Goal: Transaction & Acquisition: Purchase product/service

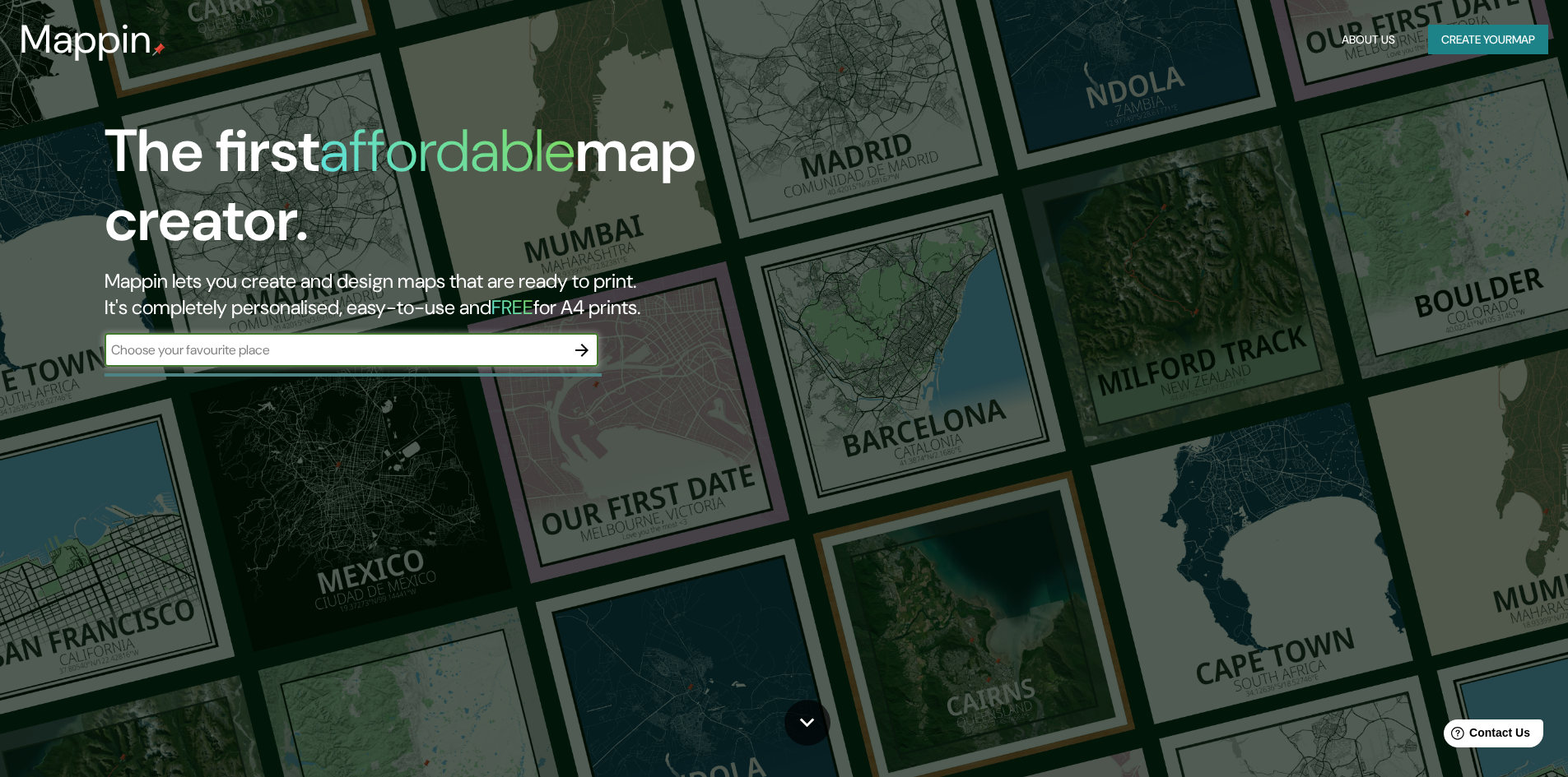
click at [365, 353] on input "text" at bounding box center [335, 350] width 461 height 19
type input "[GEOGRAPHIC_DATA], [GEOGRAPHIC_DATA]"
click at [579, 349] on icon "button" at bounding box center [582, 350] width 13 height 13
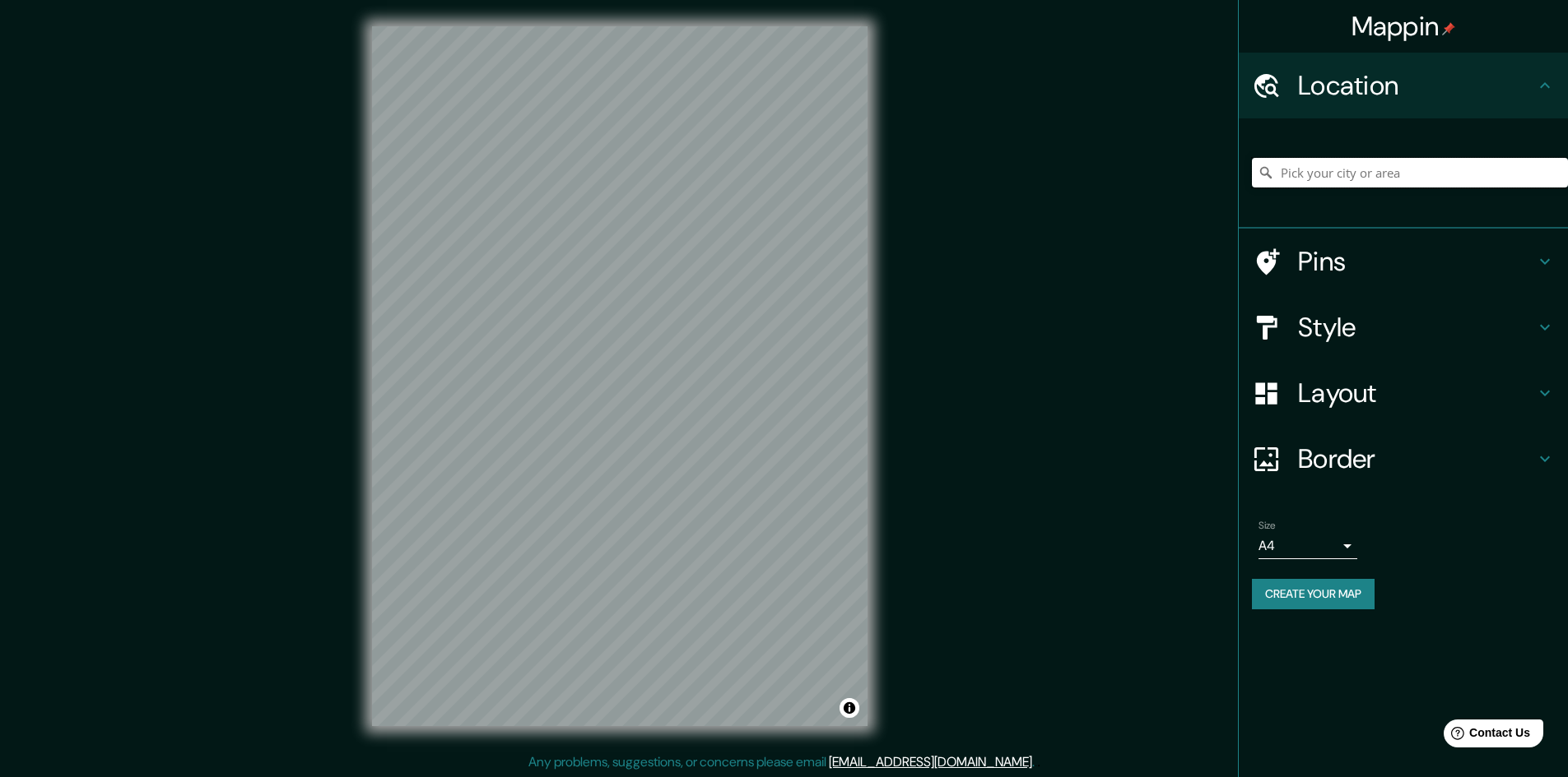
click at [1385, 167] on input "Pick your city or area" at bounding box center [1410, 172] width 316 height 29
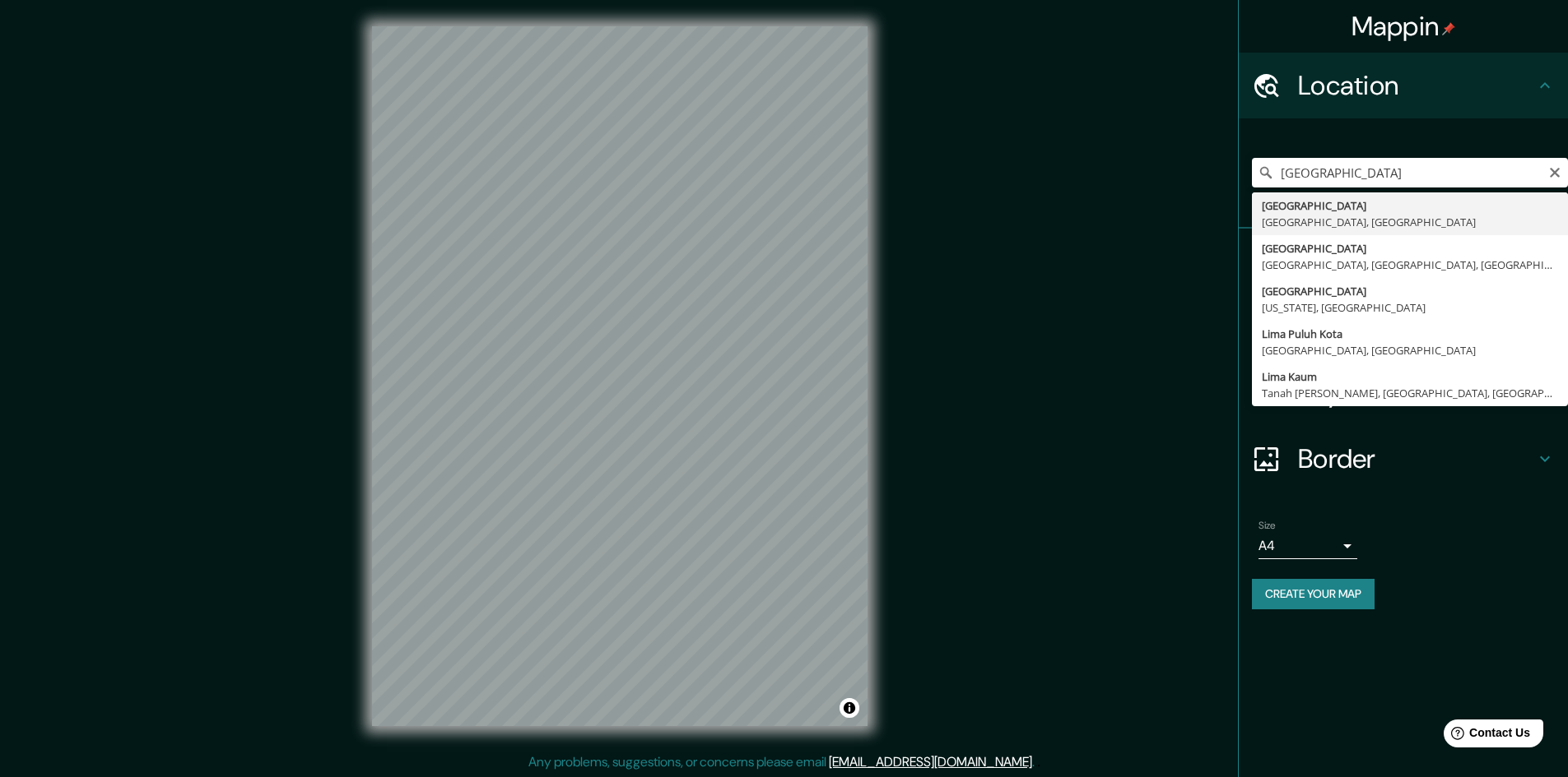
type input "[GEOGRAPHIC_DATA], [GEOGRAPHIC_DATA], [GEOGRAPHIC_DATA]"
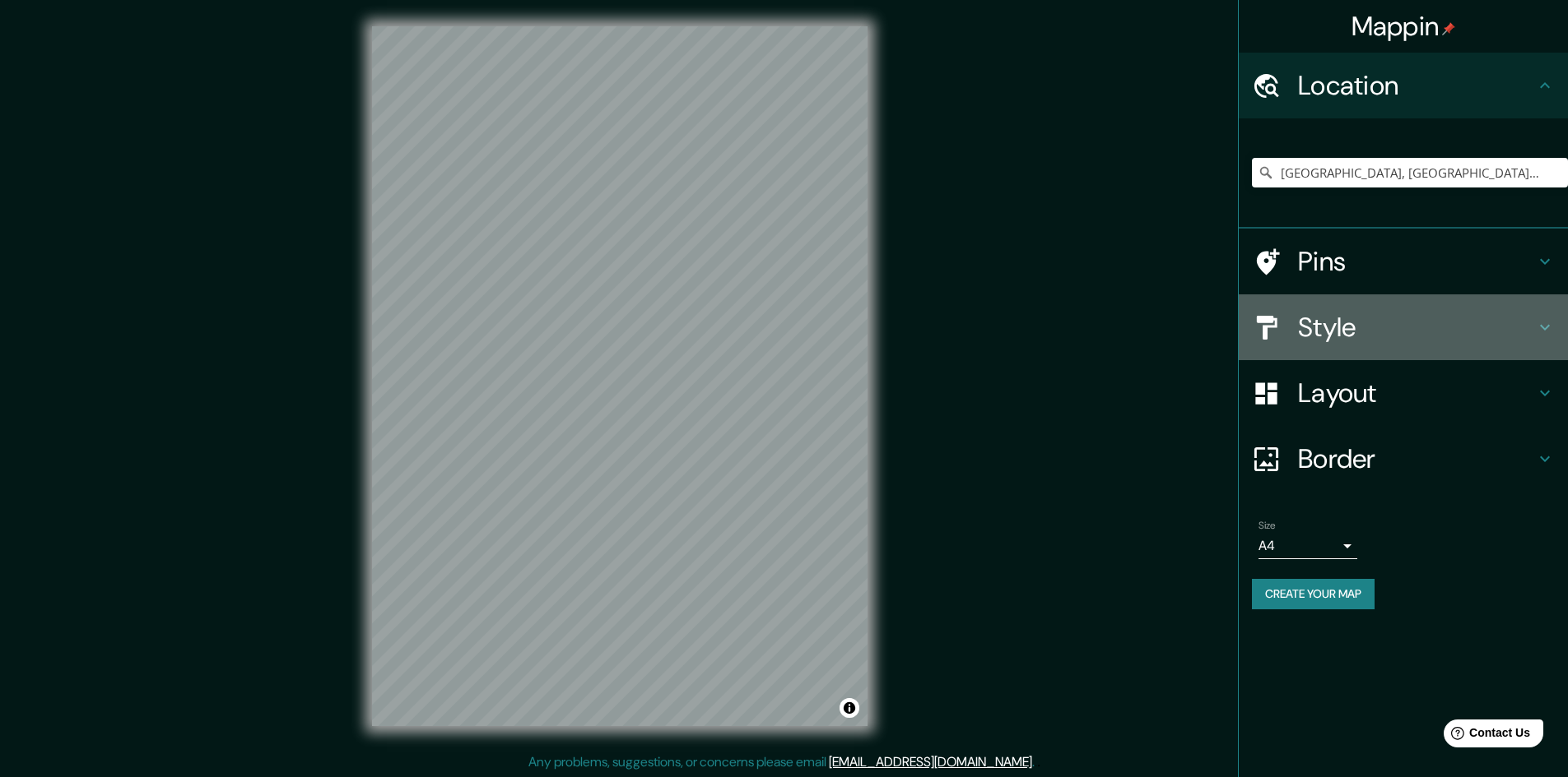
click at [1328, 315] on h4 "Style" at bounding box center [1417, 327] width 237 height 33
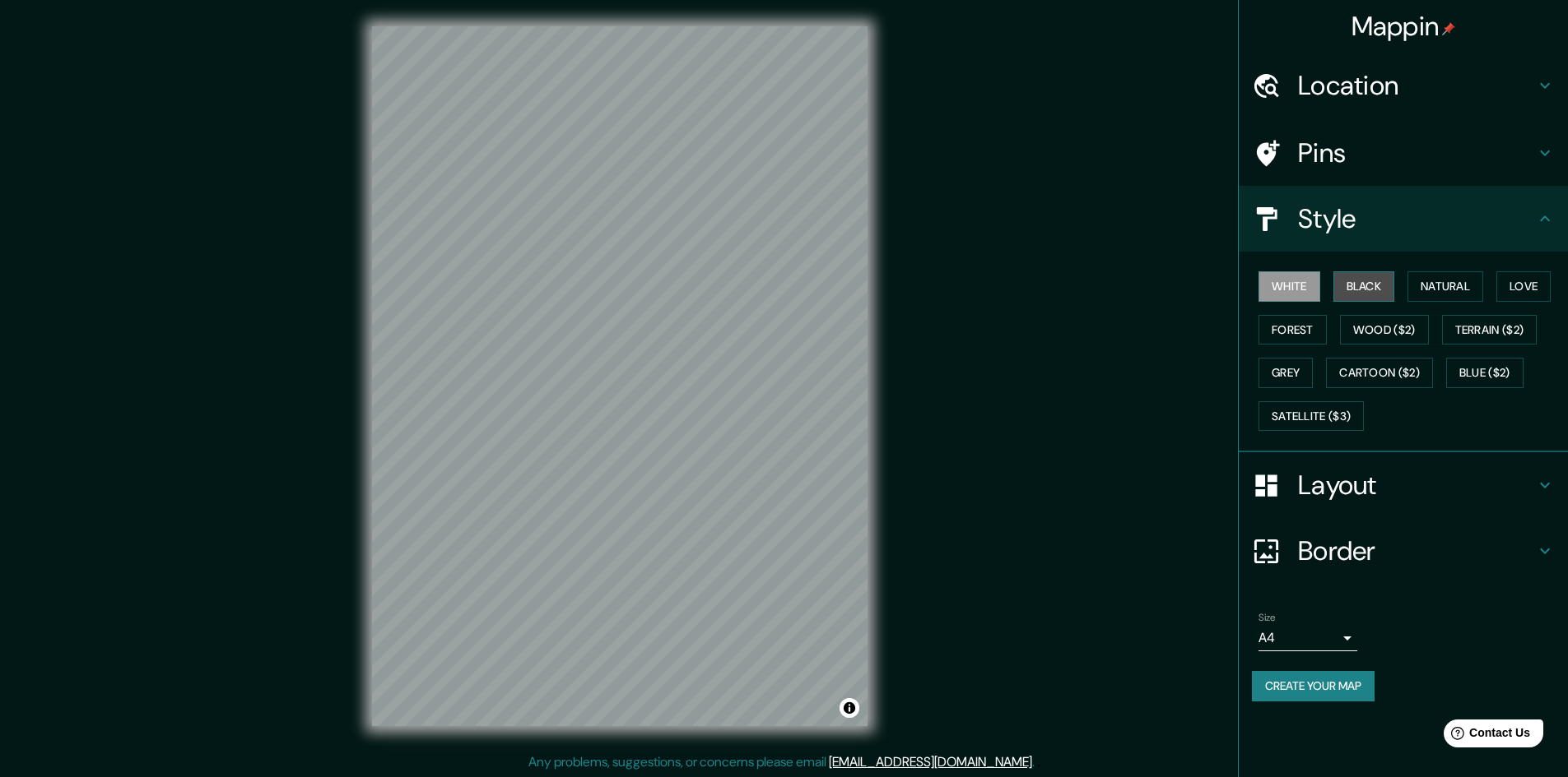
click at [1351, 285] on button "Black" at bounding box center [1364, 286] width 62 height 30
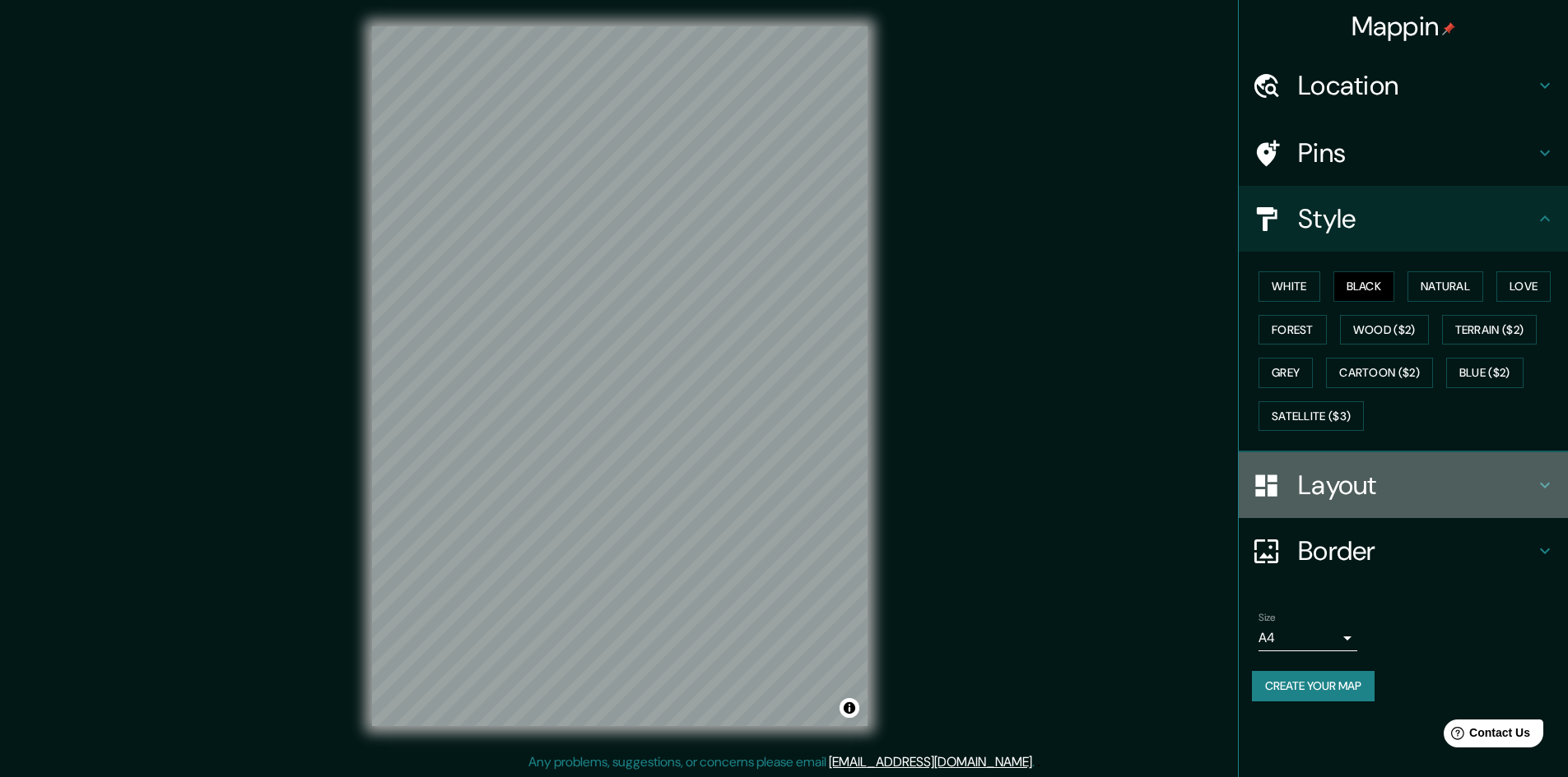
click at [1372, 490] on h4 "Layout" at bounding box center [1417, 485] width 237 height 33
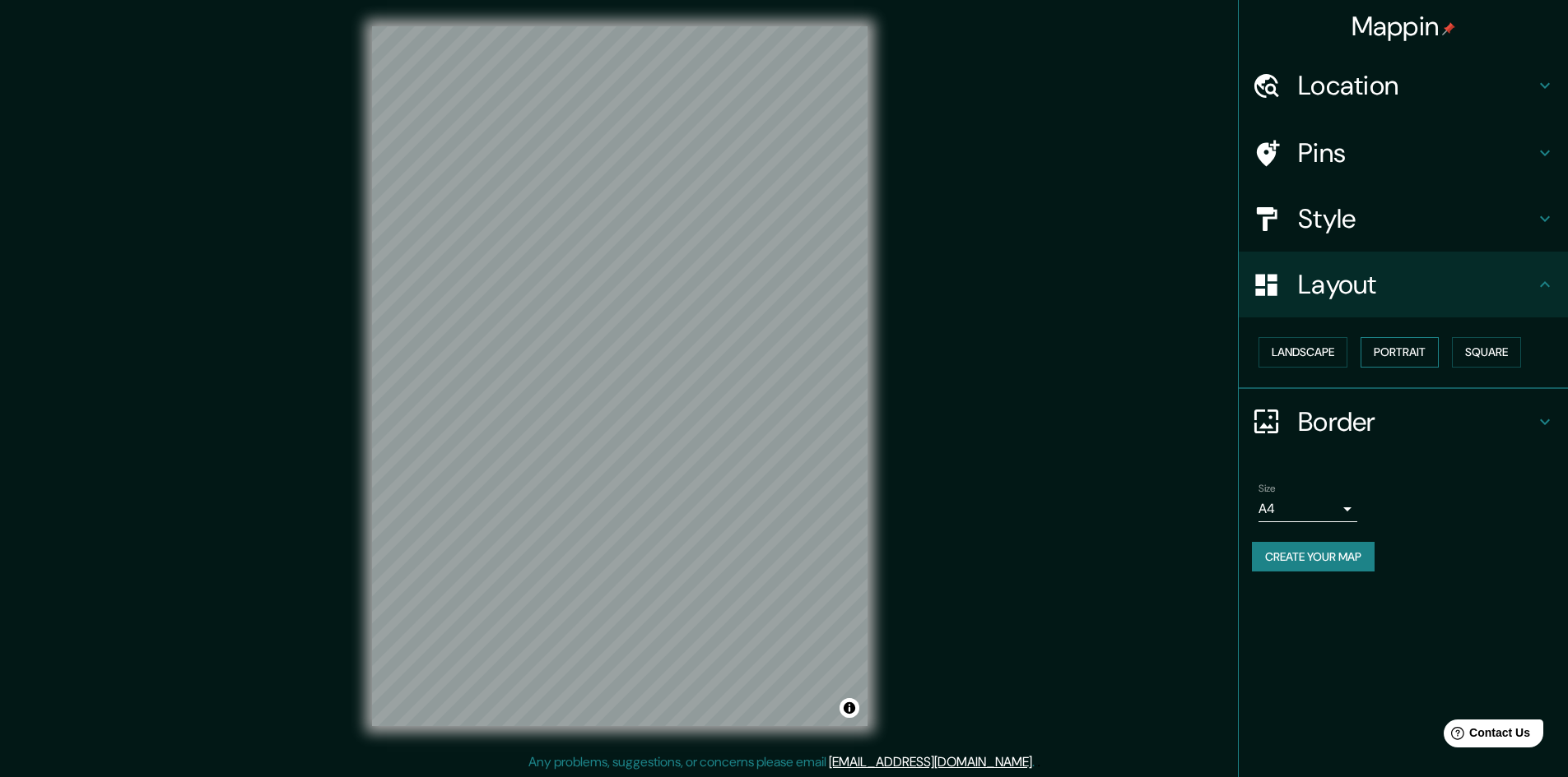
click at [1393, 352] on button "Portrait" at bounding box center [1399, 352] width 78 height 30
click at [1310, 351] on button "Landscape" at bounding box center [1303, 352] width 89 height 30
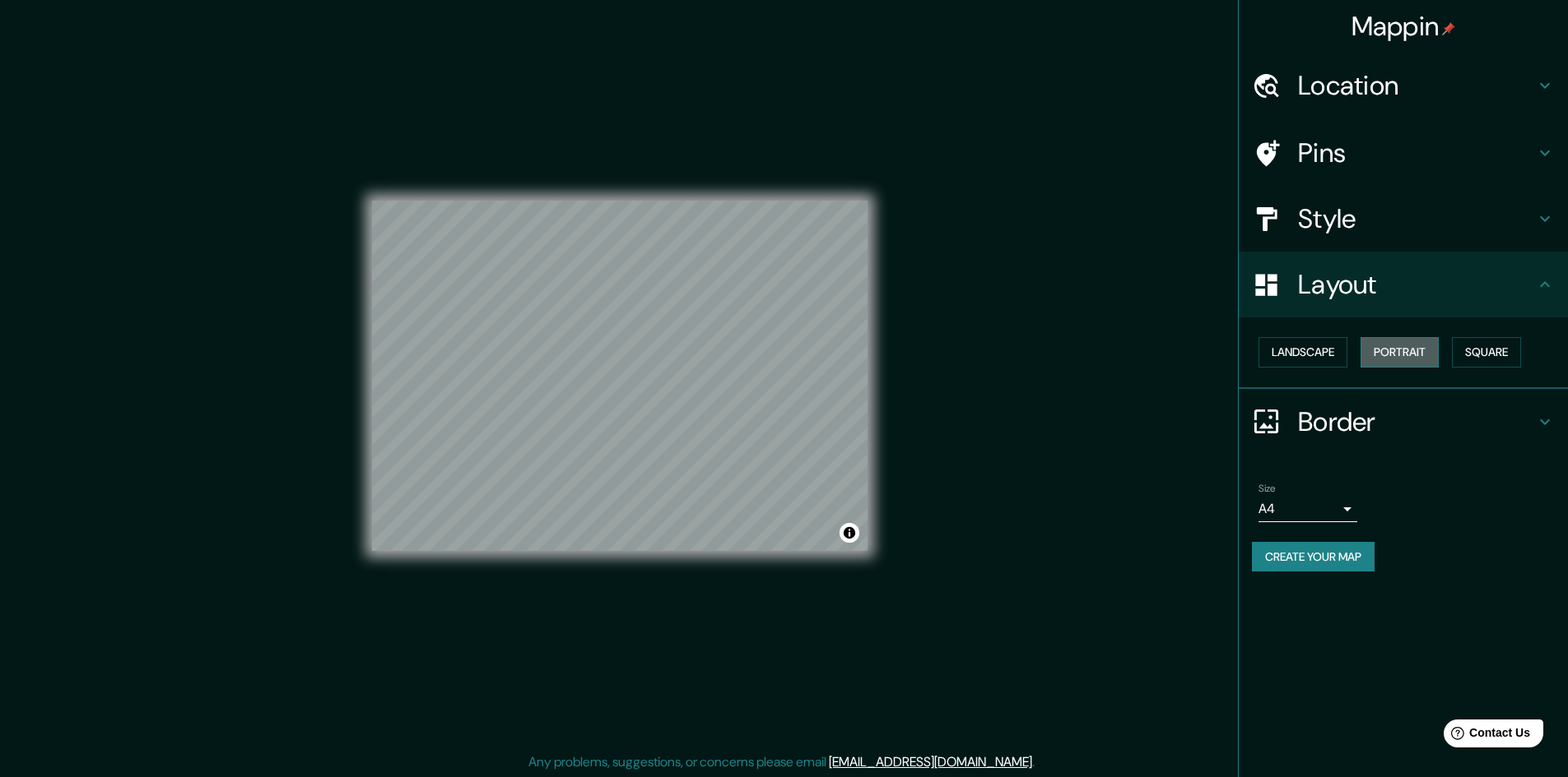
click at [1376, 347] on button "Portrait" at bounding box center [1399, 352] width 78 height 30
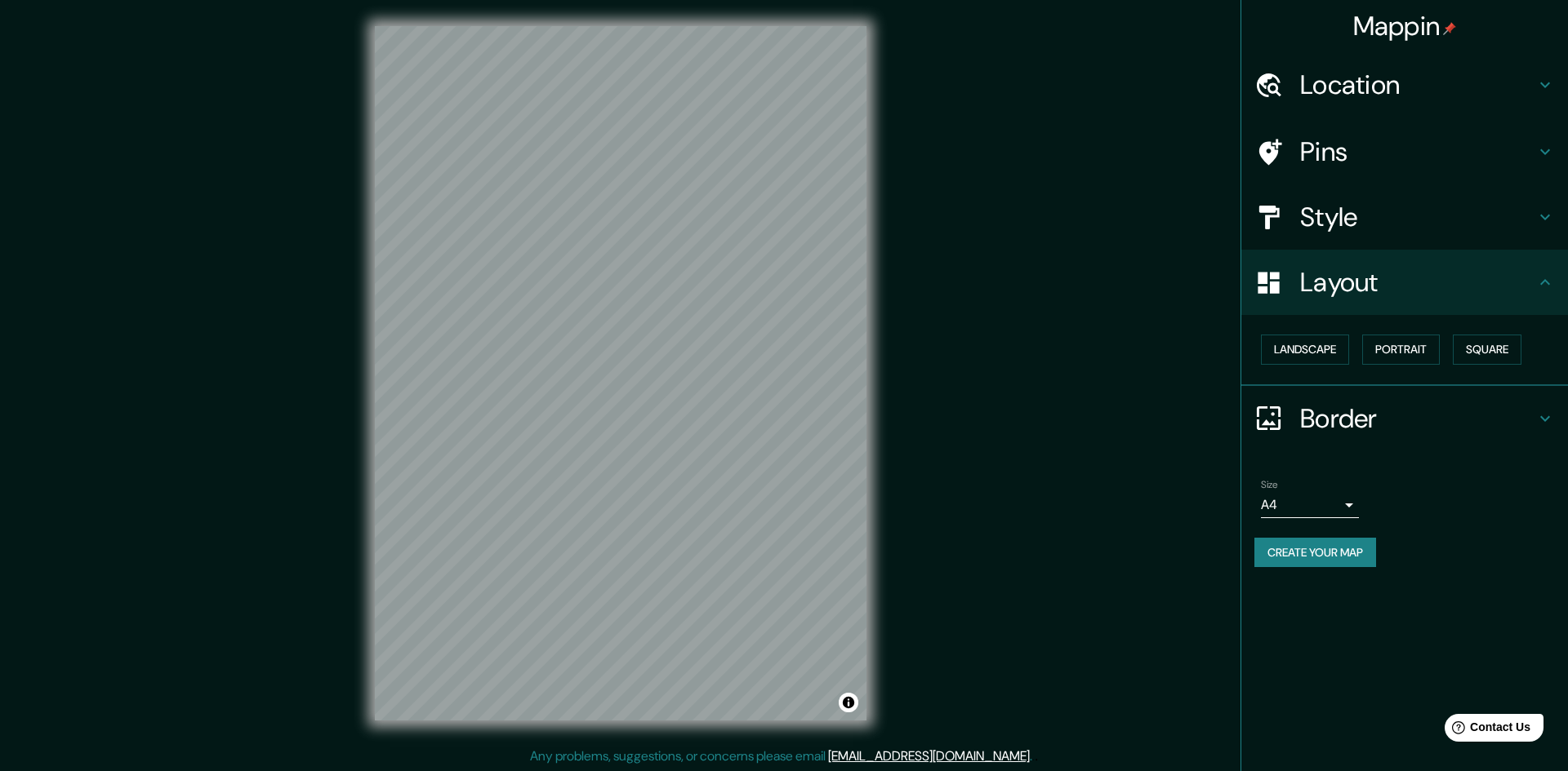
click at [1329, 510] on body "Mappin Location [GEOGRAPHIC_DATA], [GEOGRAPHIC_DATA], [GEOGRAPHIC_DATA] Pins St…" at bounding box center [784, 385] width 1568 height 771
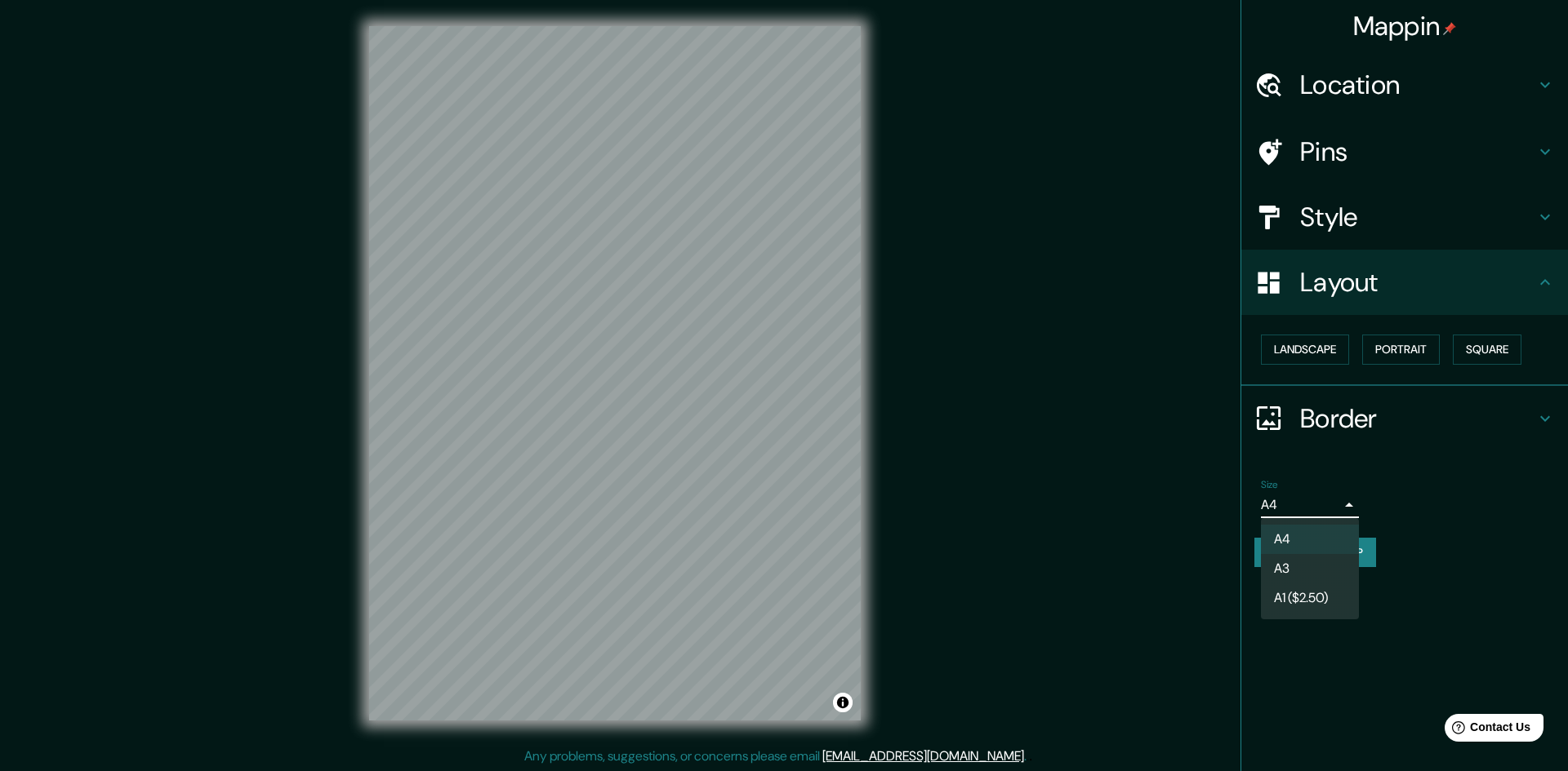
click at [1299, 566] on li "A3" at bounding box center [1310, 568] width 98 height 29
type input "a4"
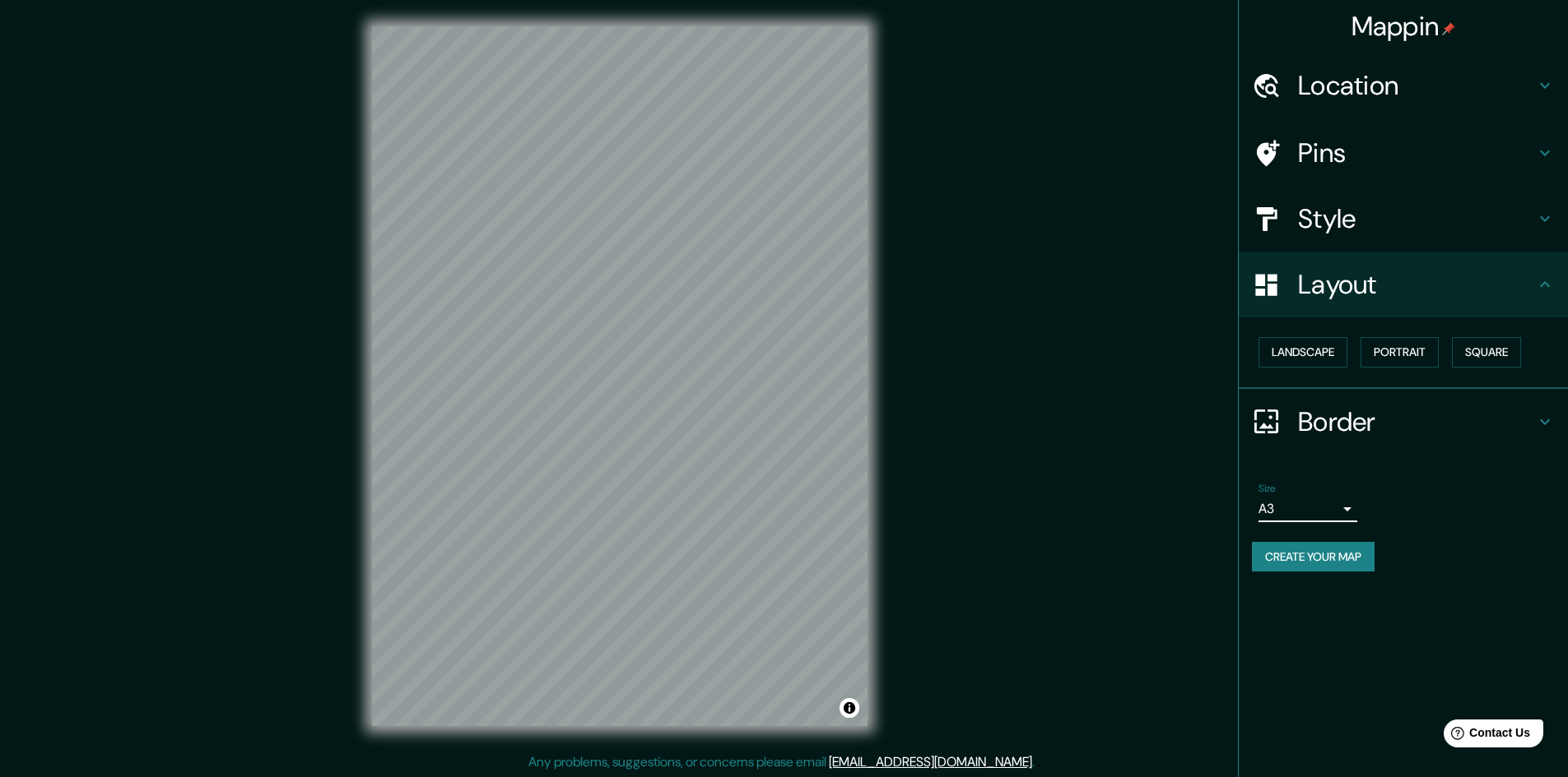
click at [1312, 558] on button "Create your map" at bounding box center [1314, 558] width 122 height 30
